Goal: Task Accomplishment & Management: Use online tool/utility

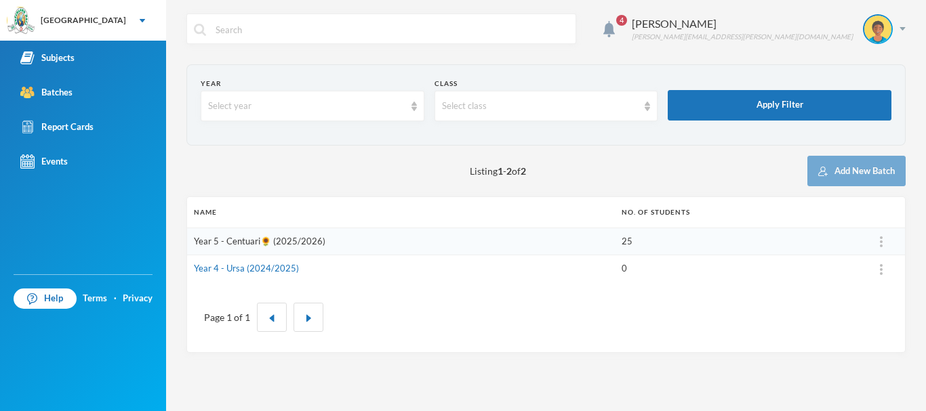
click at [276, 242] on link "Year 5 - Centuari🌻 (2025/2026)" at bounding box center [259, 241] width 131 height 11
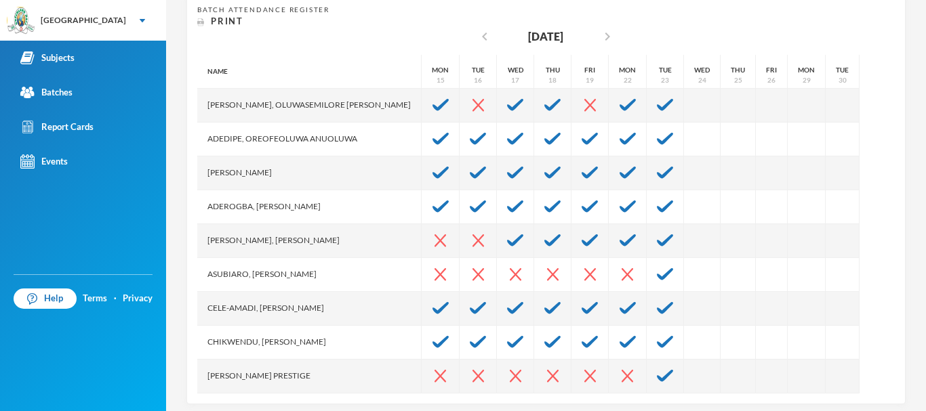
scroll to position [280, 0]
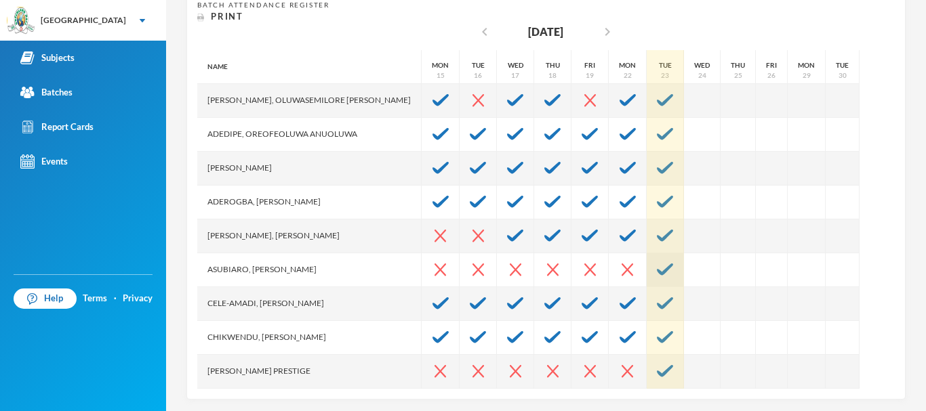
click at [657, 267] on img at bounding box center [665, 270] width 16 height 12
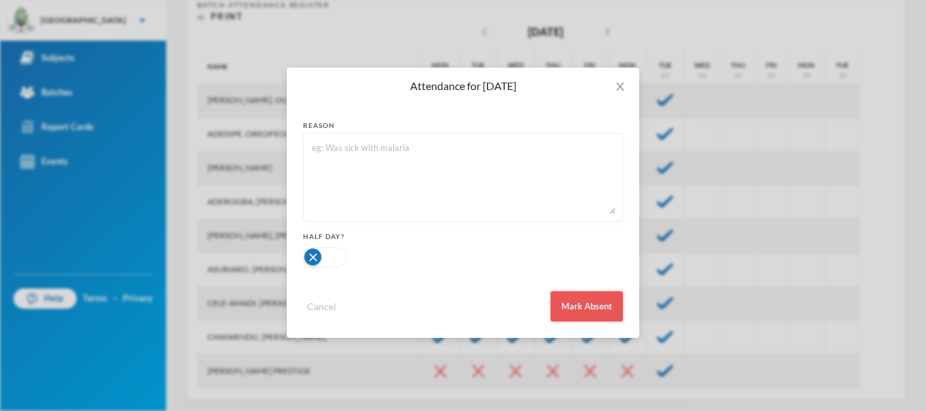
click at [600, 310] on button "Mark Absent" at bounding box center [586, 306] width 73 height 30
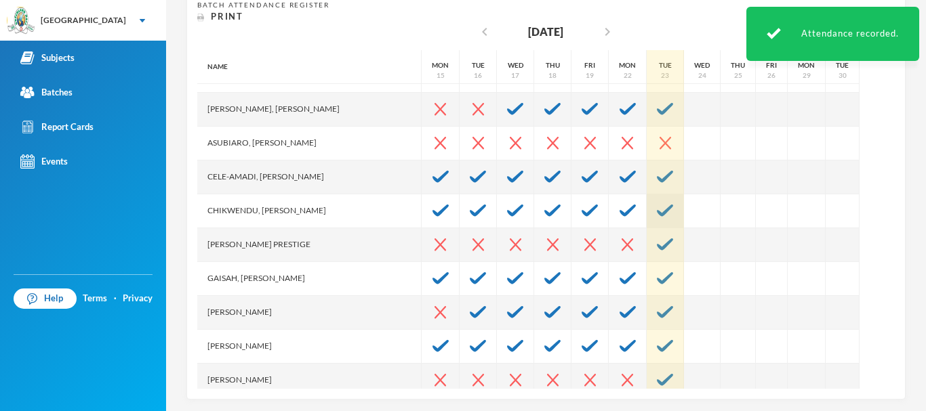
scroll to position [127, 0]
click at [657, 245] on img at bounding box center [665, 244] width 16 height 12
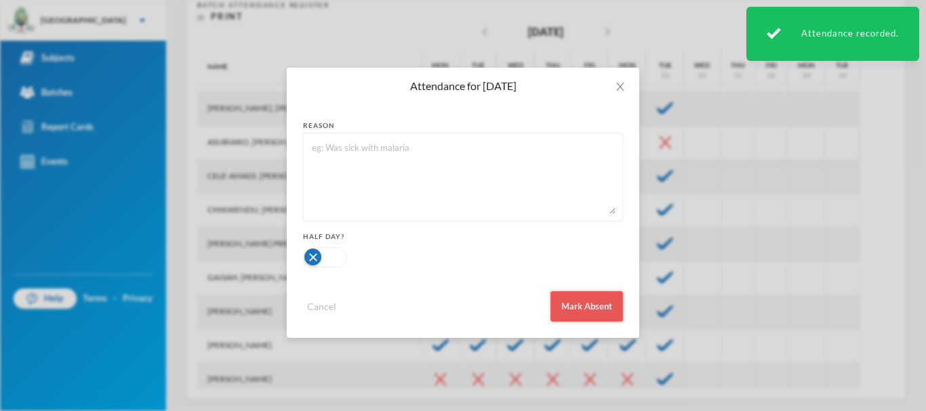
click at [606, 296] on button "Mark Absent" at bounding box center [586, 306] width 73 height 30
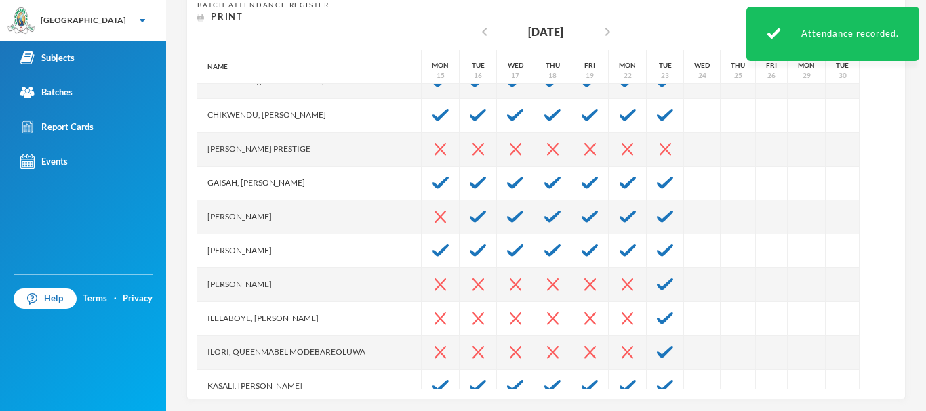
scroll to position [230, 0]
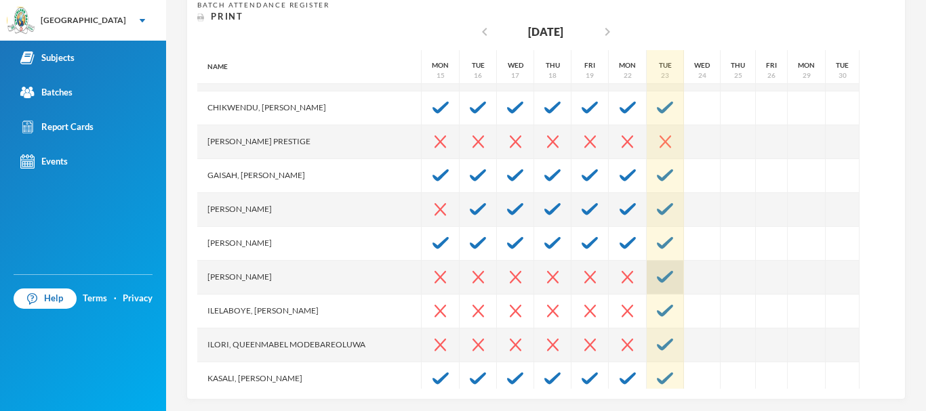
click at [657, 277] on img at bounding box center [665, 277] width 16 height 12
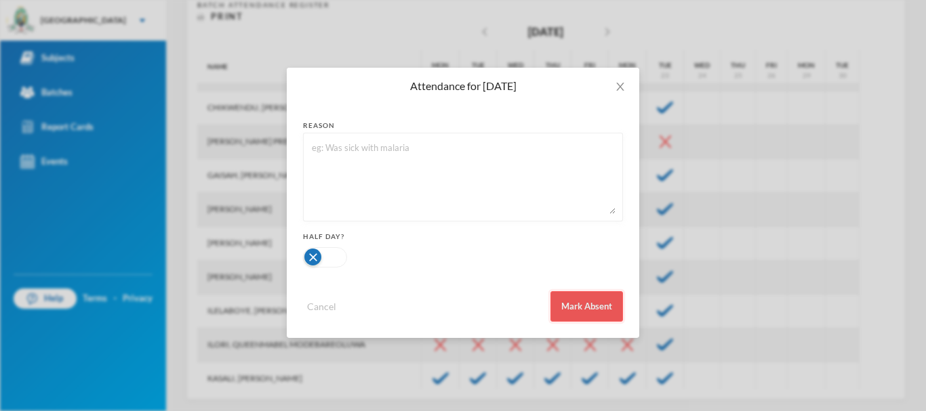
click at [591, 308] on button "Mark Absent" at bounding box center [586, 306] width 73 height 30
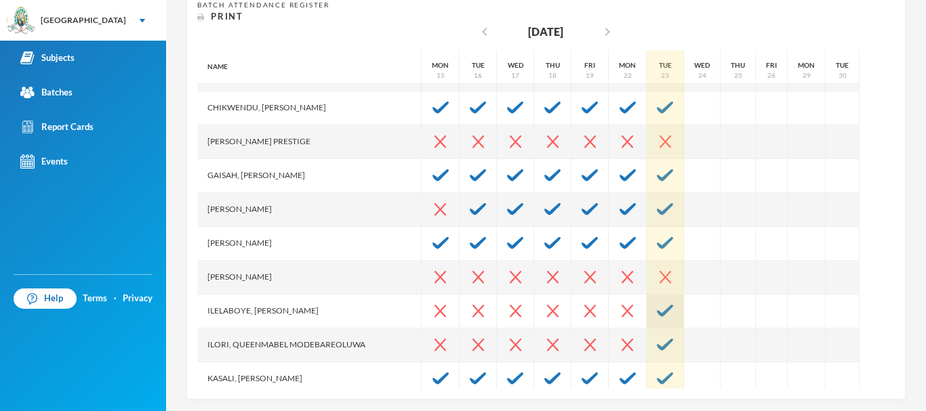
click at [657, 310] on img at bounding box center [665, 311] width 16 height 12
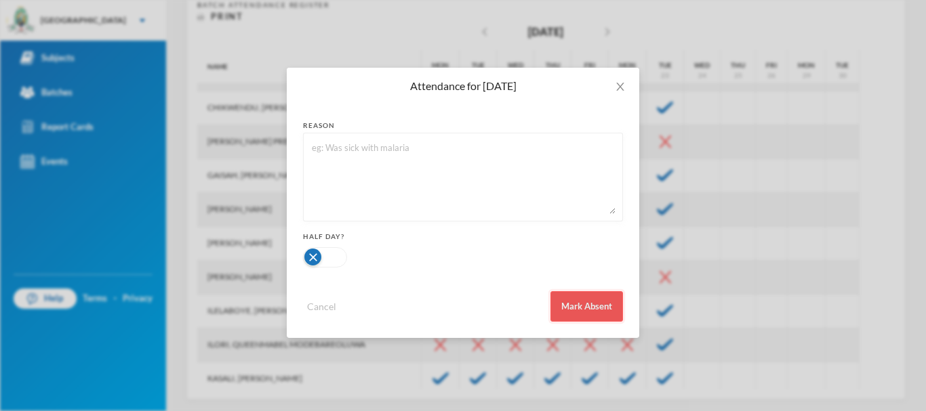
click at [590, 304] on button "Mark Absent" at bounding box center [586, 306] width 73 height 30
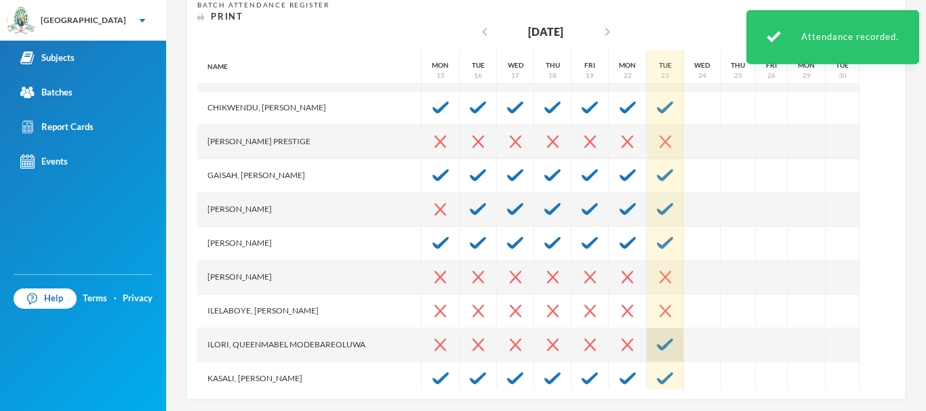
click at [657, 342] on img at bounding box center [665, 345] width 16 height 12
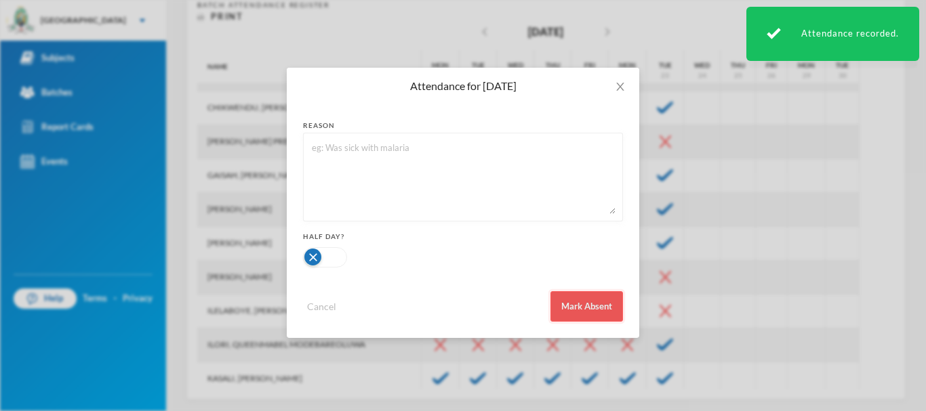
click at [599, 298] on button "Mark Absent" at bounding box center [586, 306] width 73 height 30
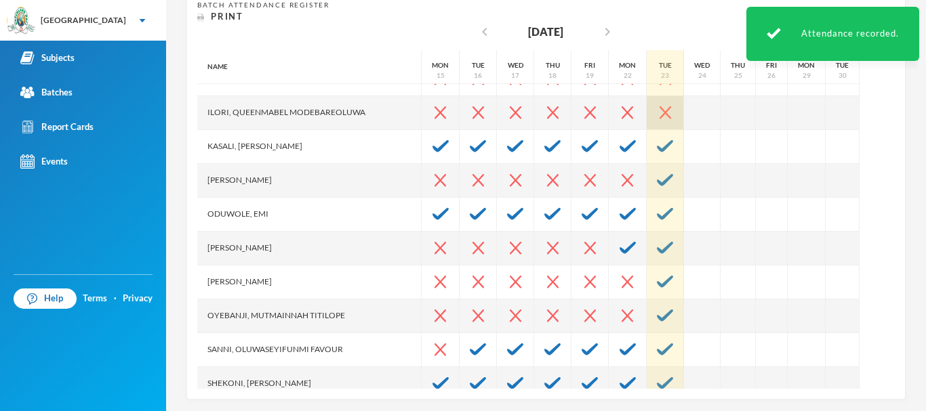
scroll to position [463, 0]
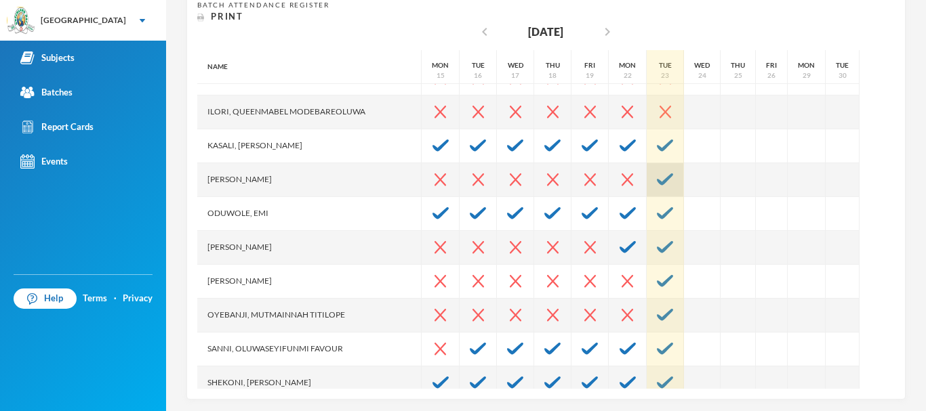
click at [647, 187] on div at bounding box center [665, 180] width 37 height 34
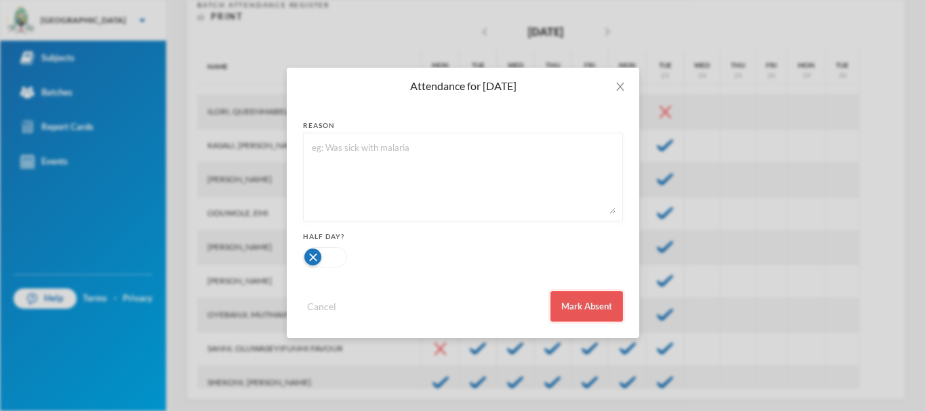
click at [596, 315] on button "Mark Absent" at bounding box center [586, 306] width 73 height 30
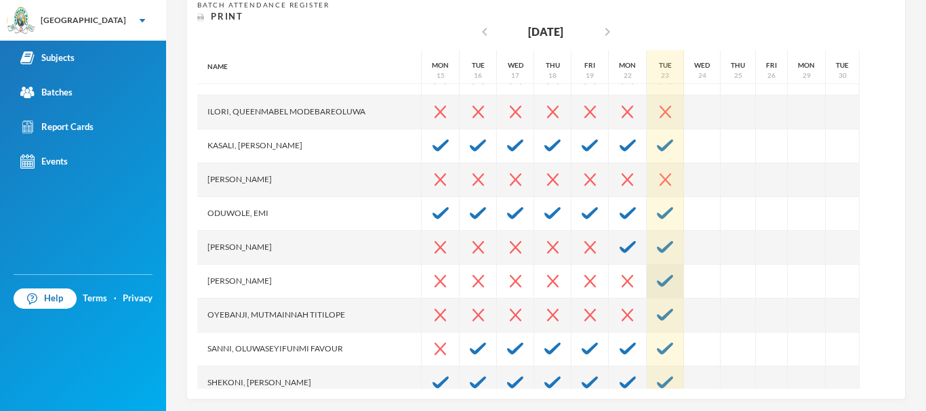
click at [657, 284] on img at bounding box center [665, 281] width 16 height 12
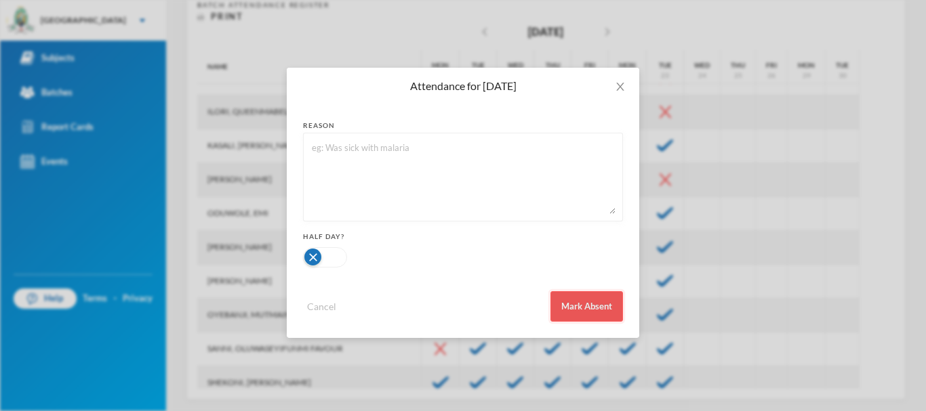
click at [615, 304] on button "Mark Absent" at bounding box center [586, 306] width 73 height 30
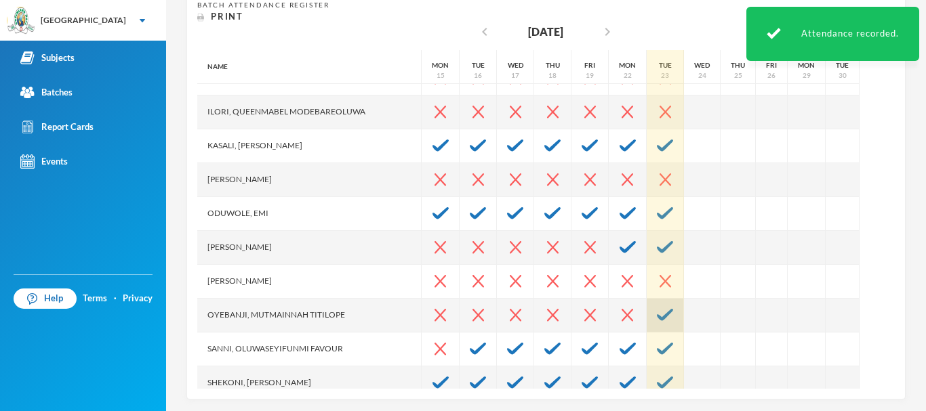
click at [657, 310] on img at bounding box center [665, 315] width 16 height 12
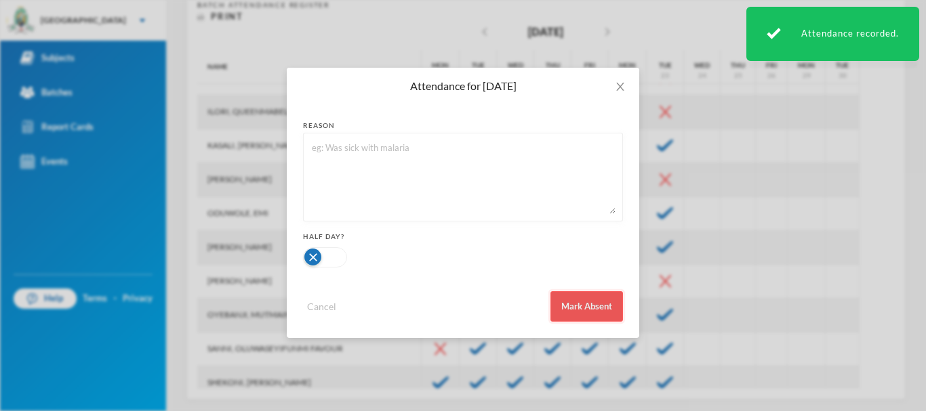
click at [597, 306] on button "Mark Absent" at bounding box center [586, 306] width 73 height 30
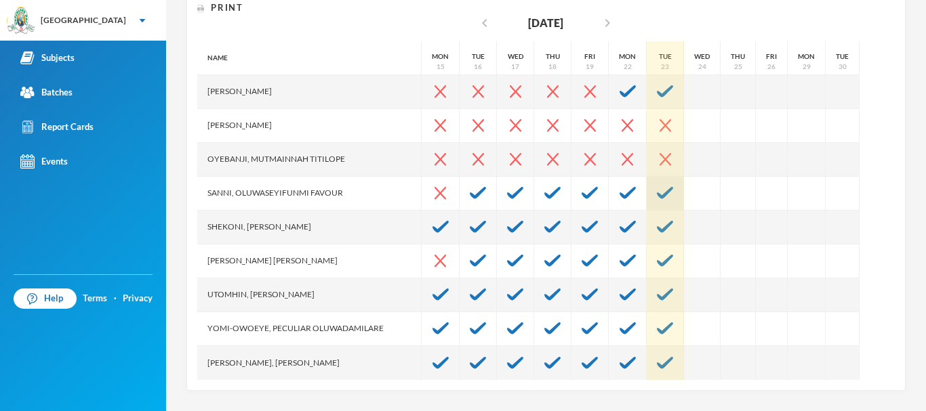
scroll to position [0, 0]
